Goal: Task Accomplishment & Management: Use online tool/utility

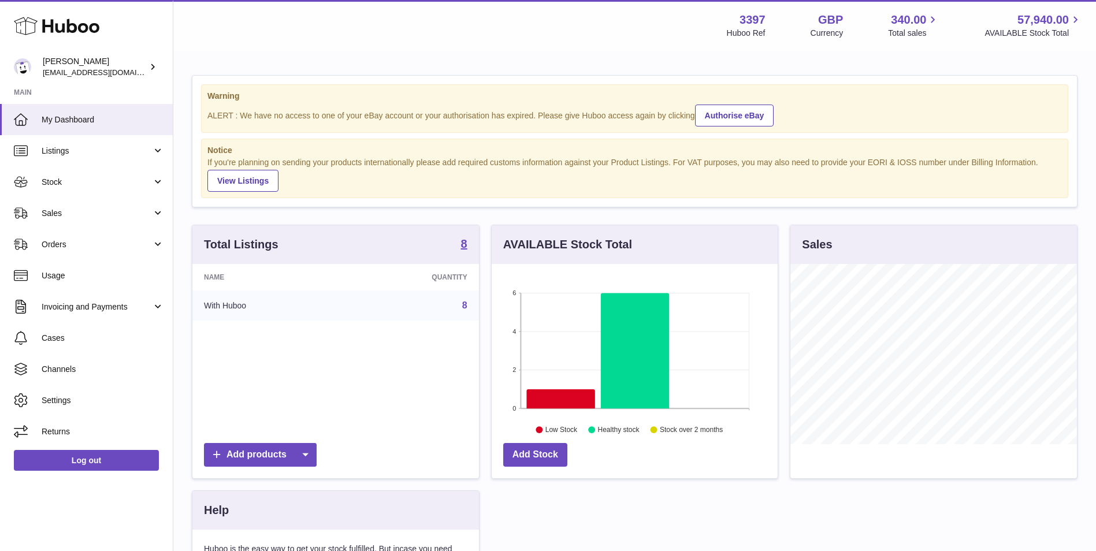
scroll to position [180, 286]
click at [82, 243] on span "Orders" at bounding box center [97, 244] width 110 height 11
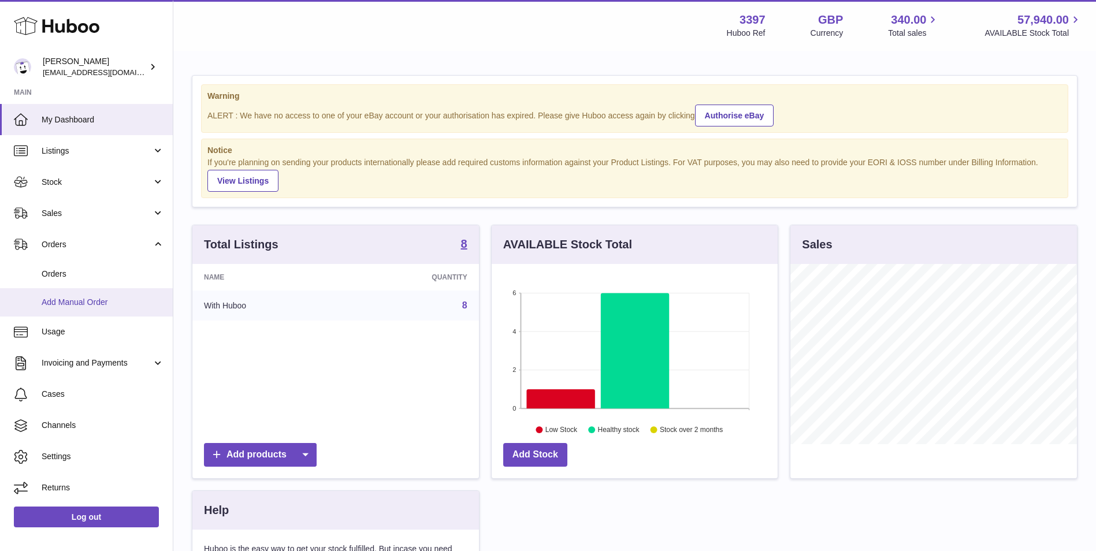
click at [69, 304] on span "Add Manual Order" at bounding box center [103, 302] width 122 height 11
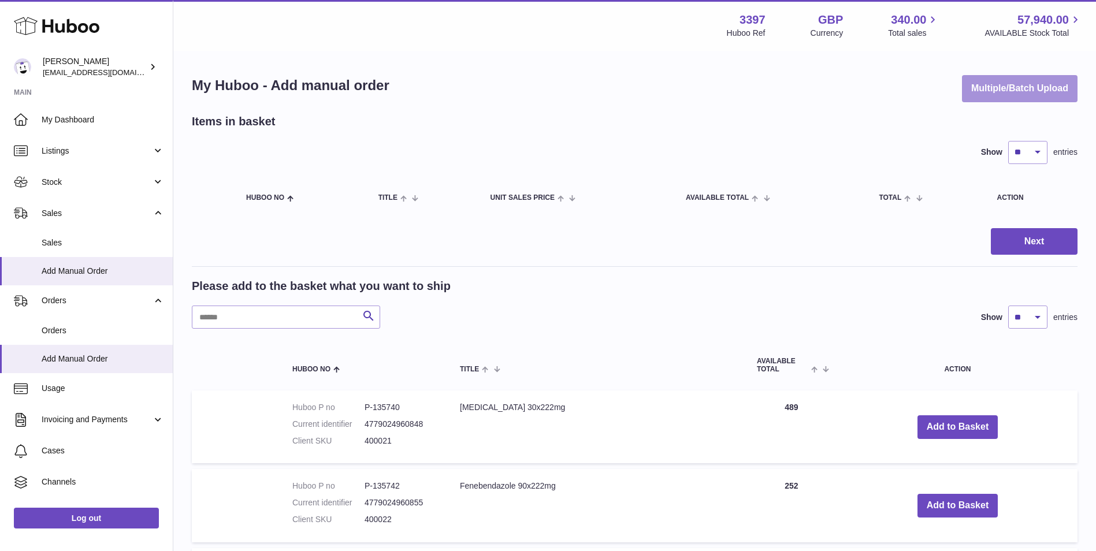
click at [1038, 83] on button "Multiple/Batch Upload" at bounding box center [1020, 88] width 116 height 27
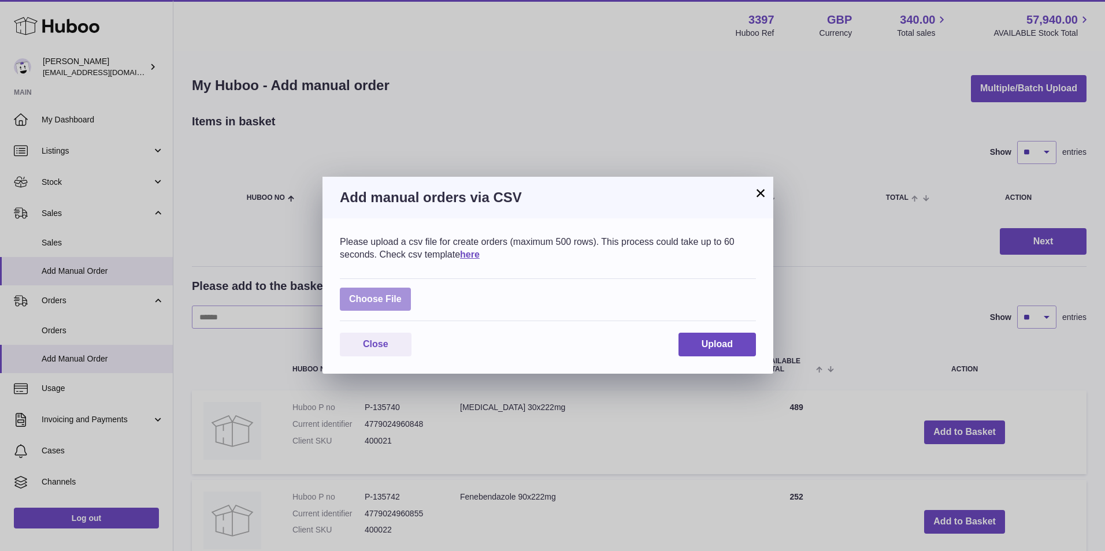
click at [387, 299] on label at bounding box center [375, 300] width 71 height 24
click at [402, 294] on input "file" at bounding box center [402, 293] width 1 height 1
type input "**********"
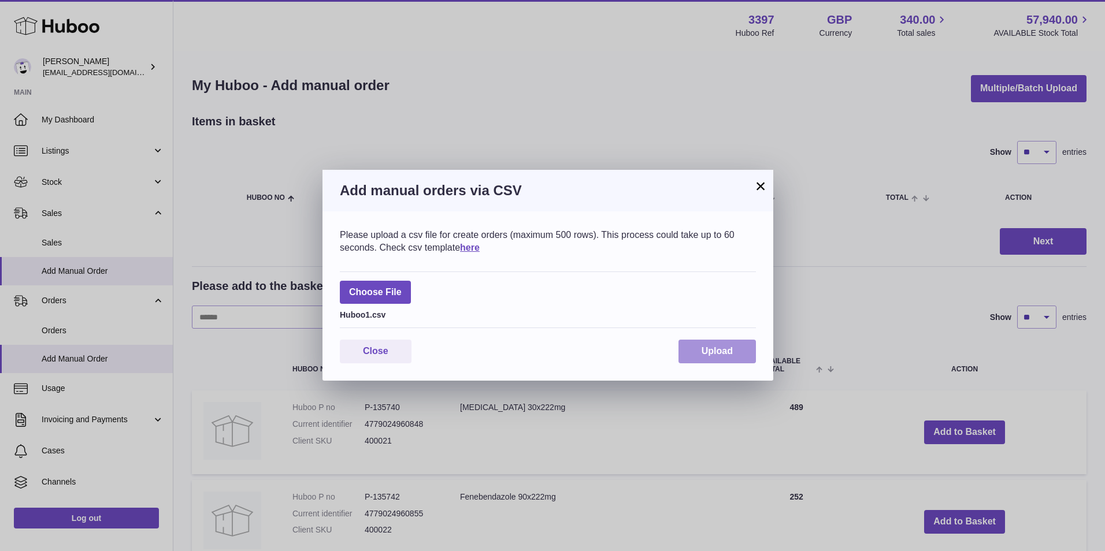
click at [713, 342] on button "Upload" at bounding box center [716, 352] width 77 height 24
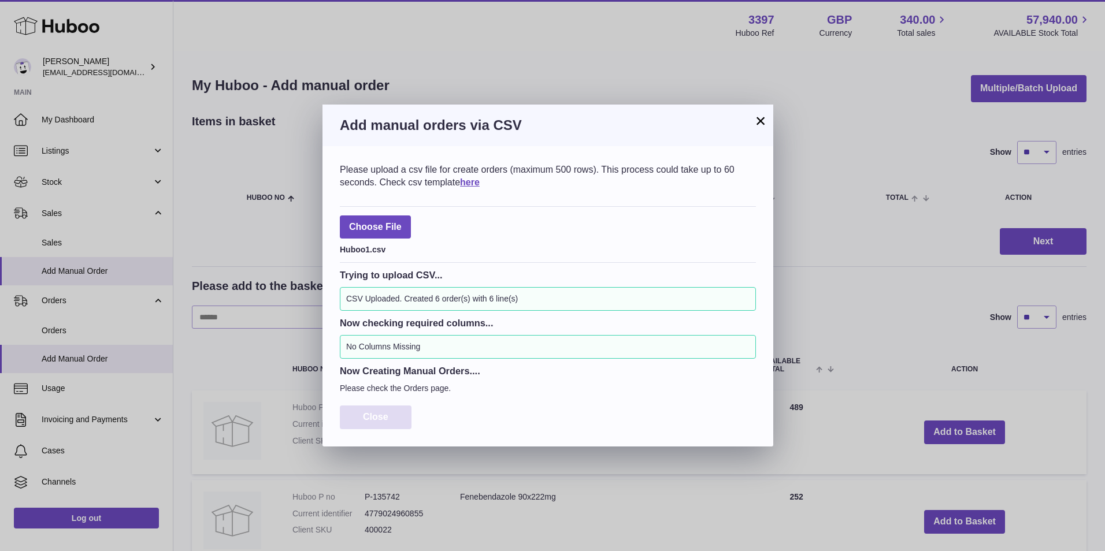
click at [353, 423] on button "Close" at bounding box center [376, 418] width 72 height 24
